Goal: Task Accomplishment & Management: Manage account settings

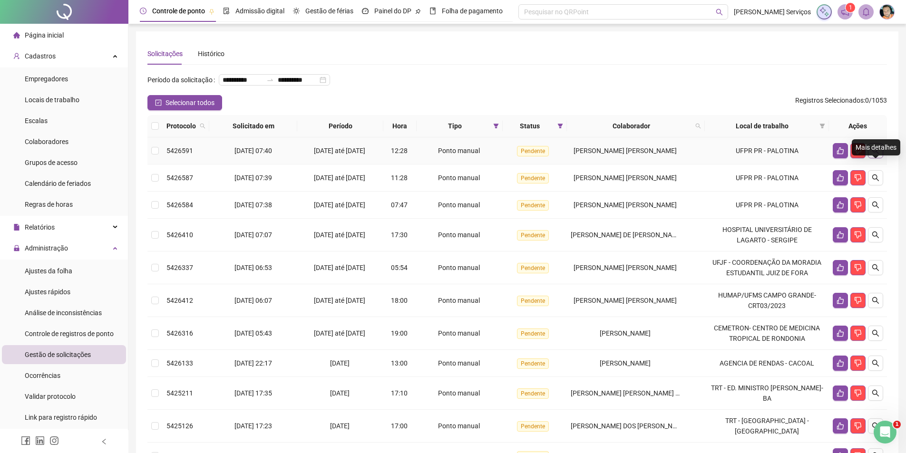
click at [873, 154] on icon "search" at bounding box center [875, 150] width 7 height 7
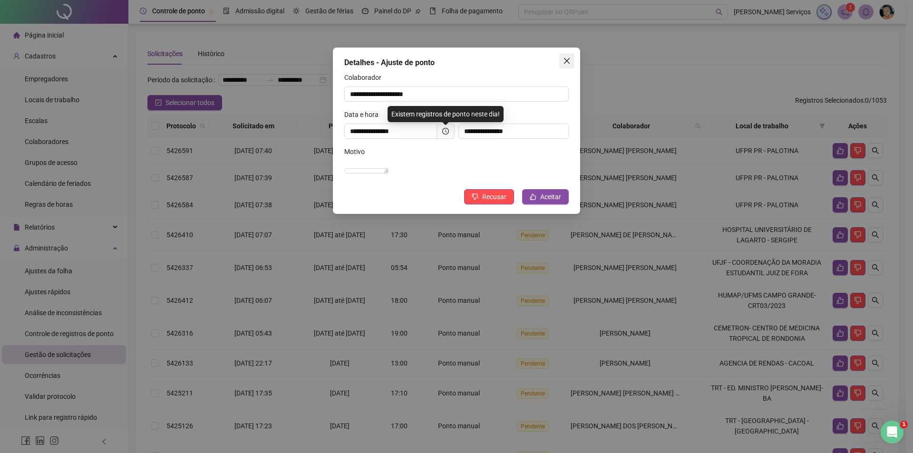
click at [570, 59] on icon "close" at bounding box center [567, 61] width 8 height 8
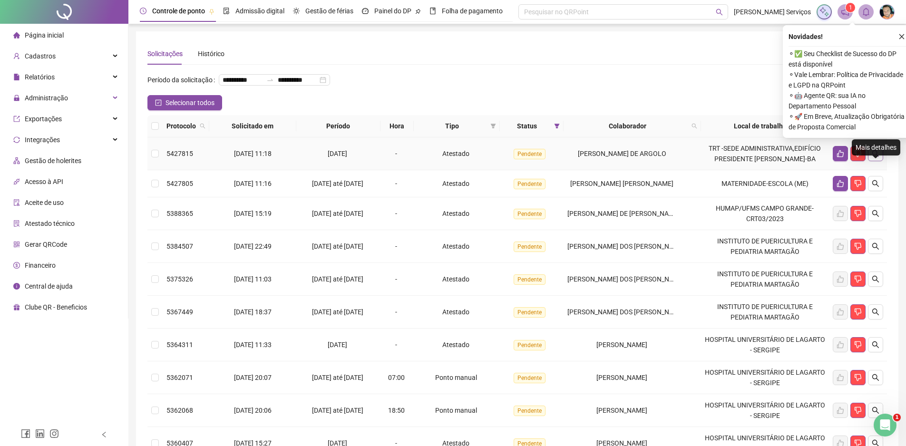
click at [875, 157] on icon "search" at bounding box center [875, 154] width 8 height 8
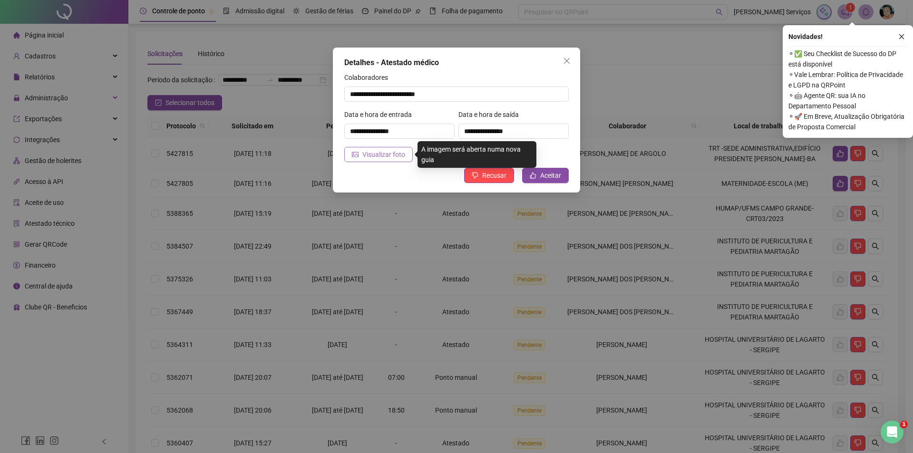
click at [368, 153] on span "Visualizar foto" at bounding box center [383, 154] width 43 height 10
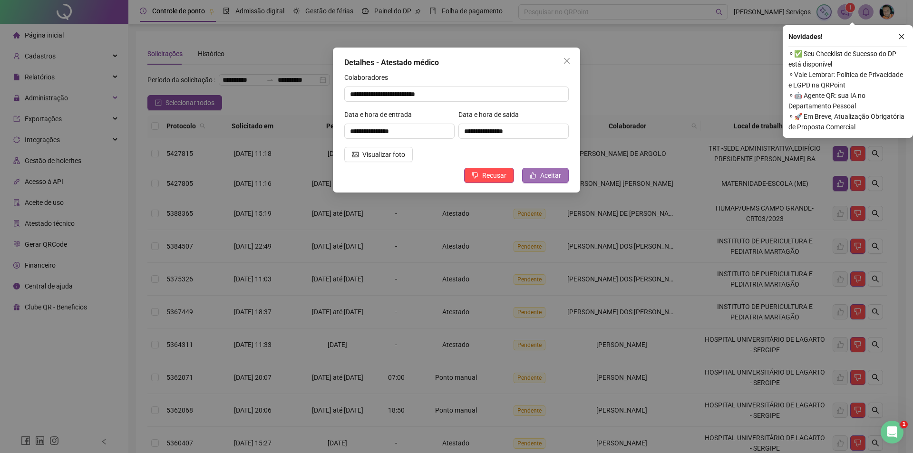
click at [551, 172] on span "Aceitar" at bounding box center [550, 175] width 21 height 10
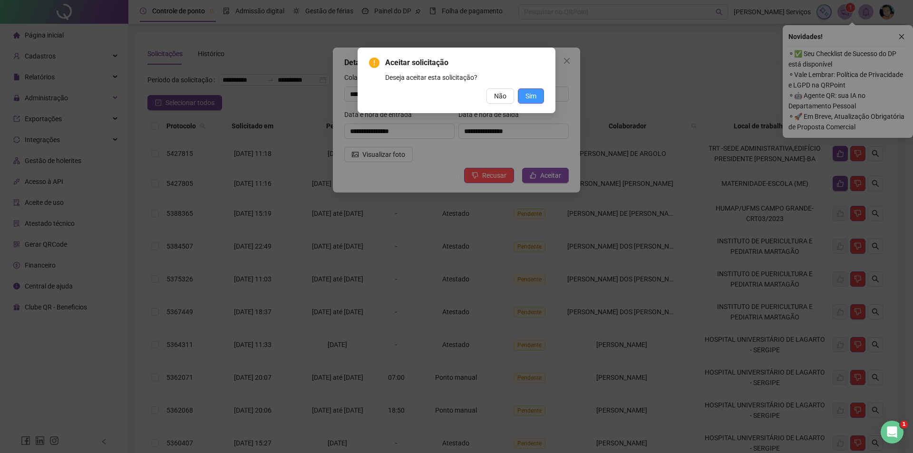
click at [529, 99] on span "Sim" at bounding box center [530, 96] width 11 height 10
click at [900, 35] on div "Aceitar solicitação Deseja aceitar esta solicitação? Não Sim" at bounding box center [456, 226] width 913 height 453
click at [541, 94] on div "Aceitar solicitação Deseja aceitar esta solicitação? Não Sim" at bounding box center [456, 226] width 913 height 453
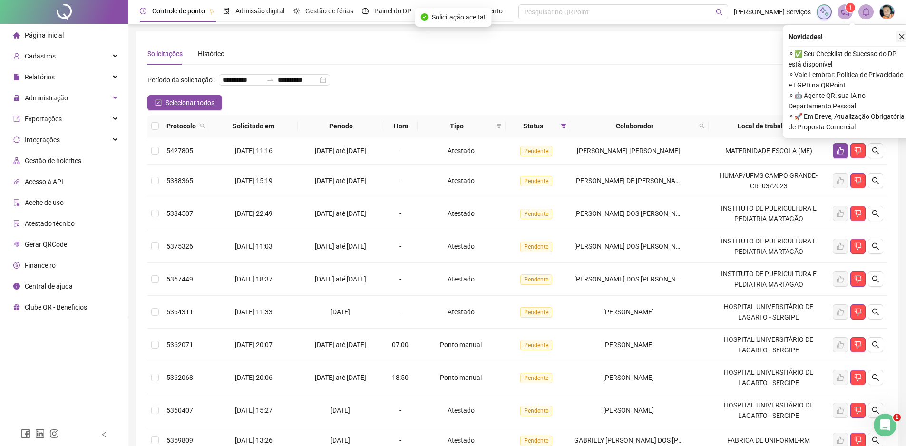
click at [904, 40] on button "button" at bounding box center [901, 36] width 11 height 11
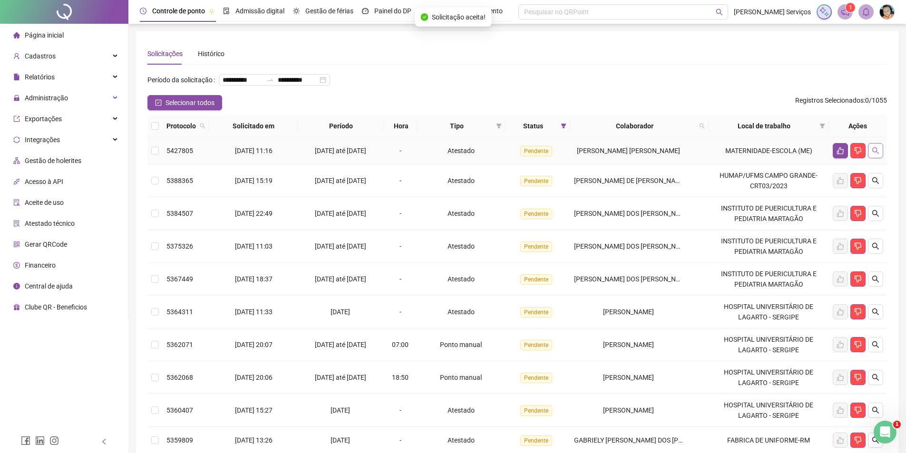
click at [879, 158] on button "button" at bounding box center [875, 150] width 15 height 15
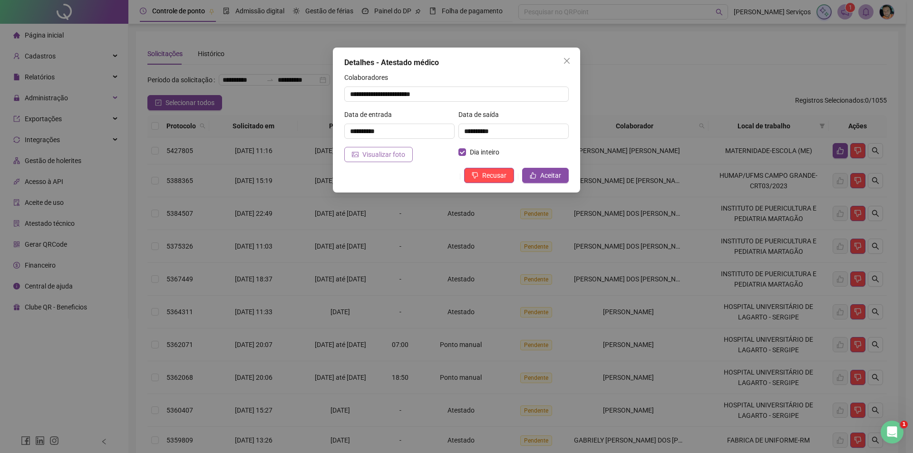
click at [380, 156] on span "Visualizar foto" at bounding box center [383, 154] width 43 height 10
click at [552, 174] on span "Aceitar" at bounding box center [550, 175] width 21 height 10
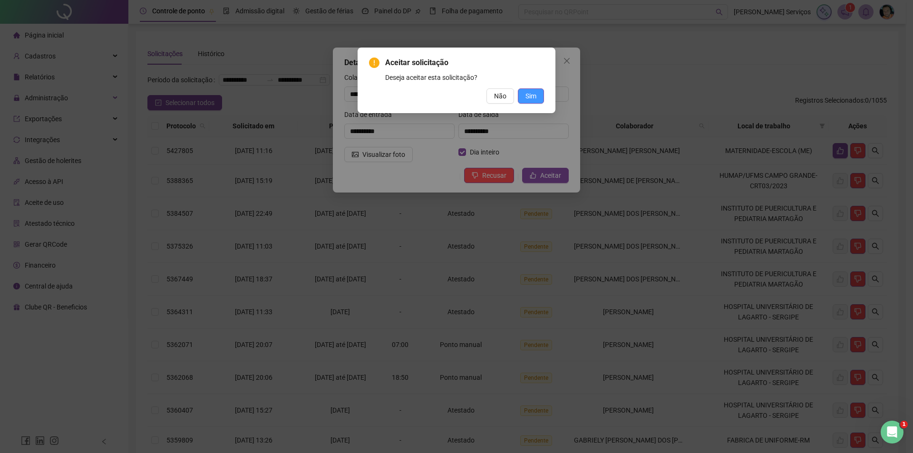
click at [531, 97] on span "Sim" at bounding box center [530, 96] width 11 height 10
